Goal: Find specific page/section: Find specific page/section

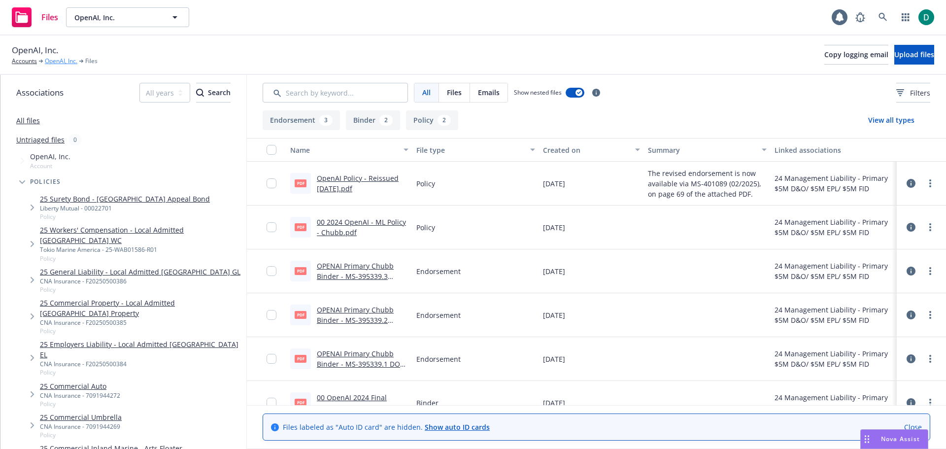
click at [59, 63] on link "OpenAI, Inc." at bounding box center [61, 61] width 33 height 9
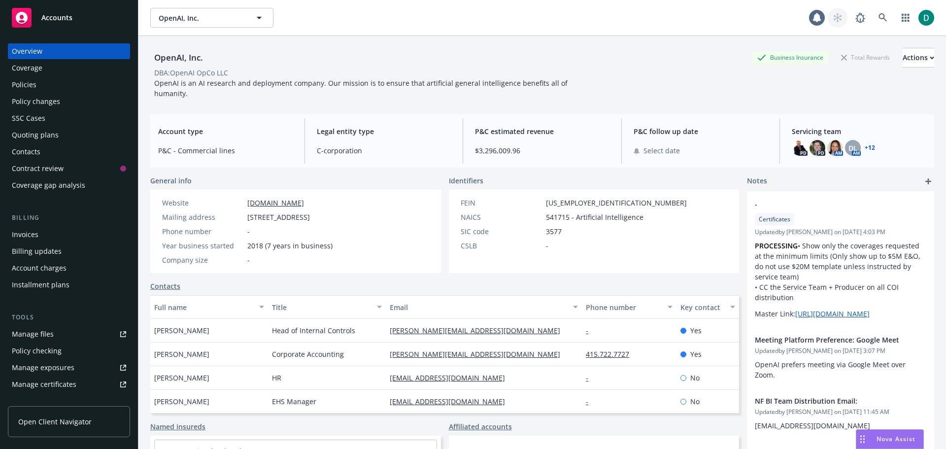
click at [834, 19] on icon at bounding box center [838, 17] width 8 height 9
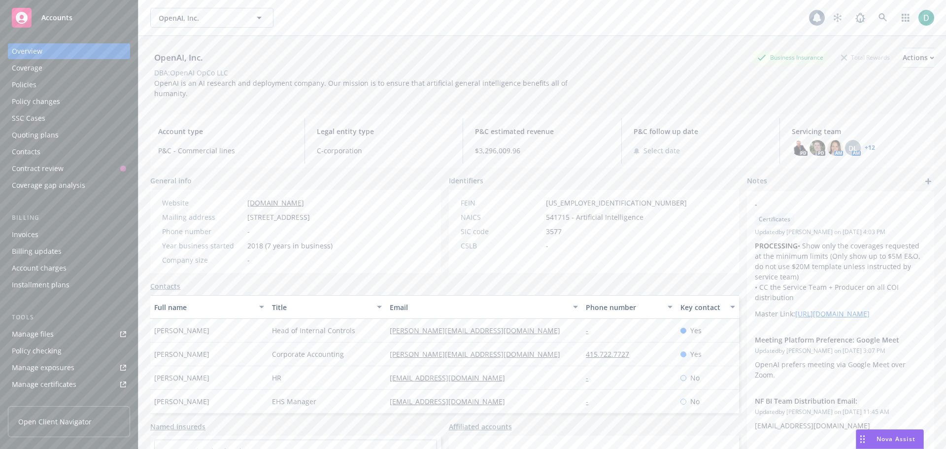
click at [814, 19] on icon at bounding box center [817, 18] width 10 height 10
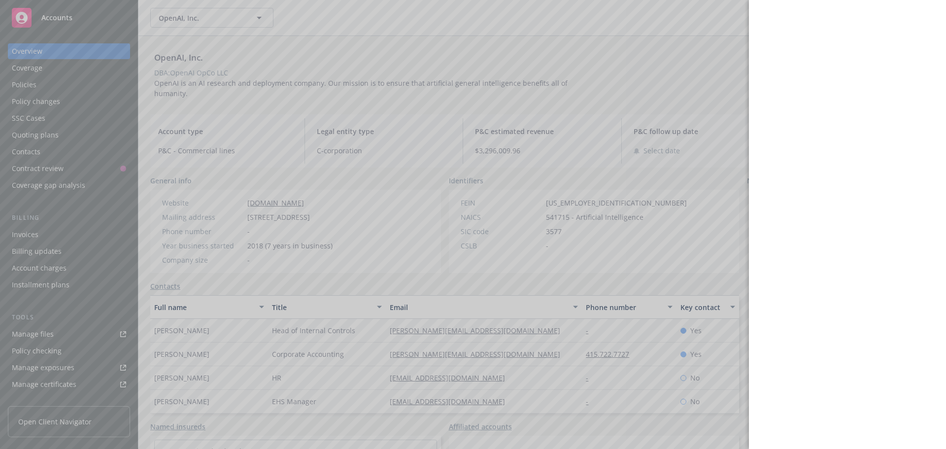
click at [613, 14] on div at bounding box center [473, 224] width 946 height 449
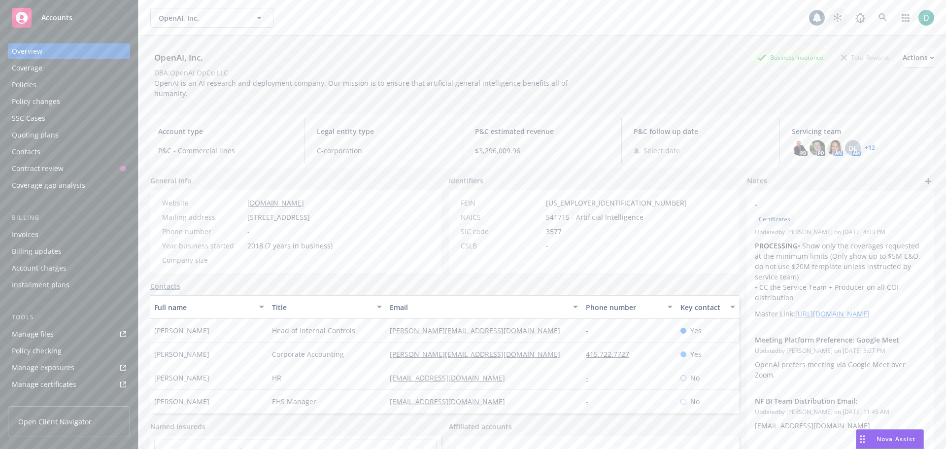
click at [834, 17] on icon at bounding box center [838, 17] width 9 height 9
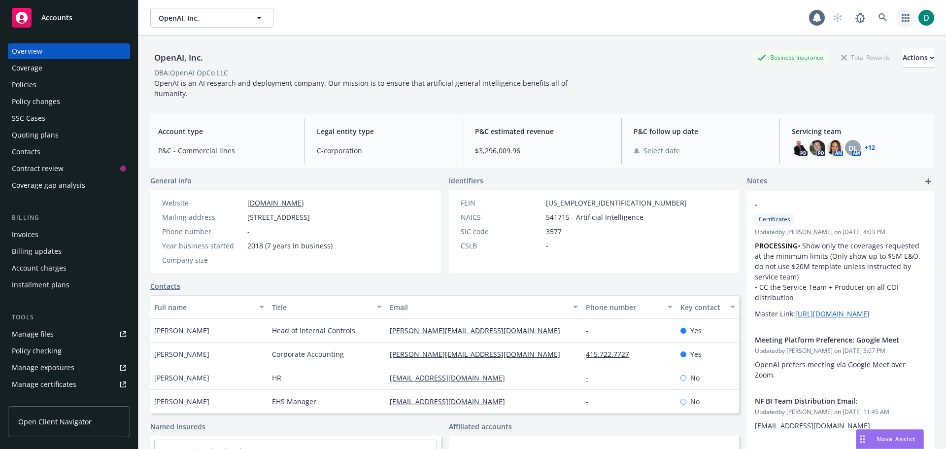
click at [902, 15] on icon "button" at bounding box center [906, 18] width 8 height 8
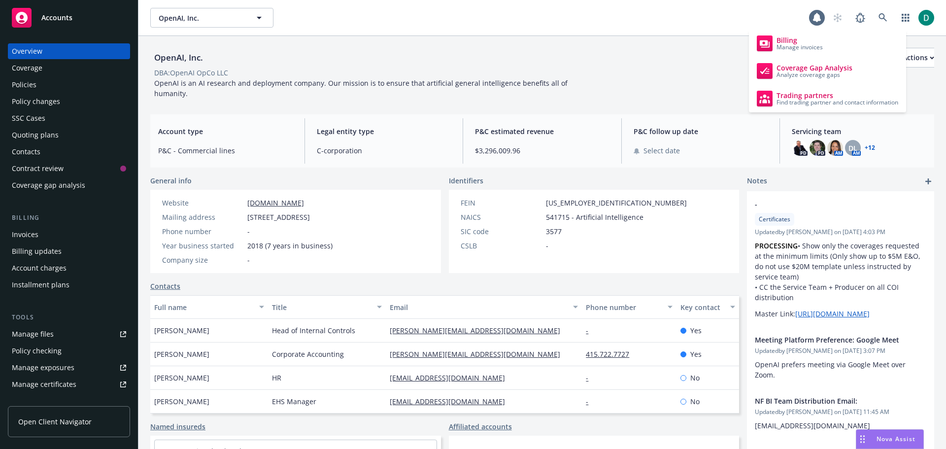
click at [714, 26] on div "OpenAI, Inc. OpenAI, Inc." at bounding box center [479, 18] width 659 height 20
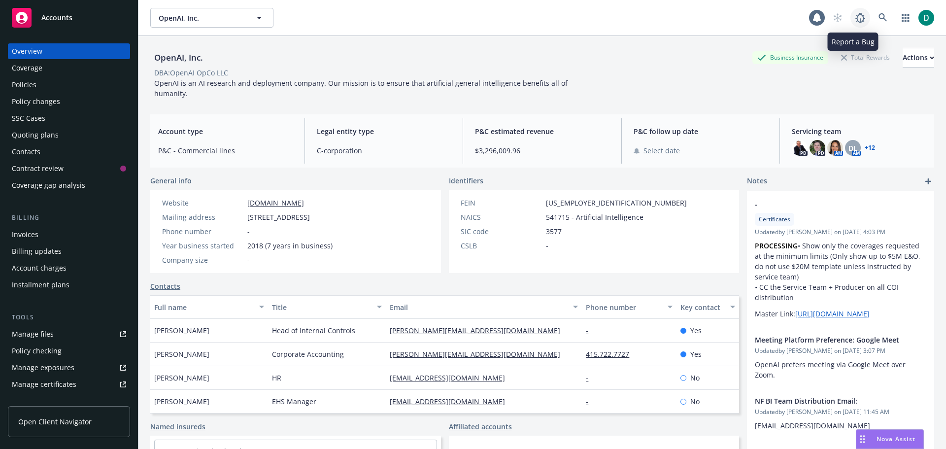
click at [857, 19] on icon at bounding box center [861, 18] width 10 height 10
click at [815, 21] on div at bounding box center [817, 18] width 16 height 16
